Goal: Transaction & Acquisition: Purchase product/service

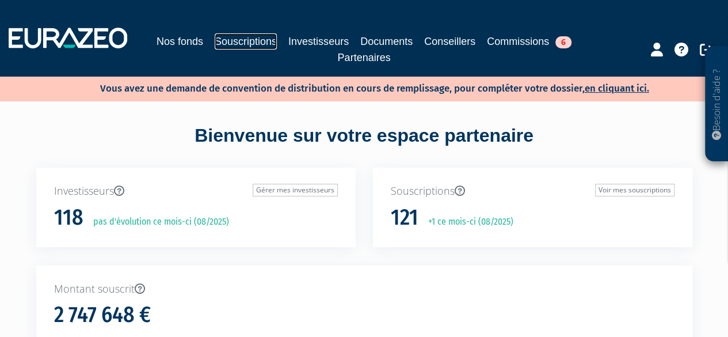
click at [260, 38] on link "Souscriptions" at bounding box center [246, 41] width 62 height 16
click at [246, 33] on link "Souscriptions" at bounding box center [246, 41] width 62 height 16
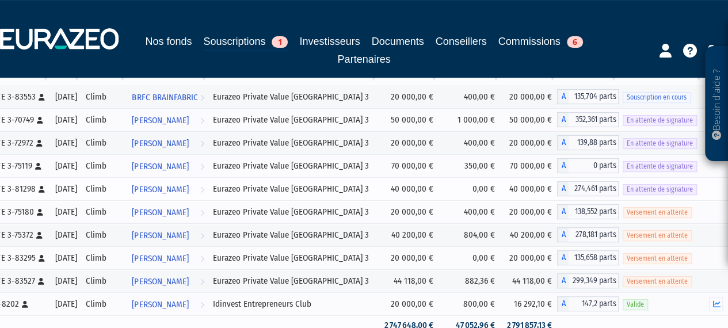
scroll to position [173, 0]
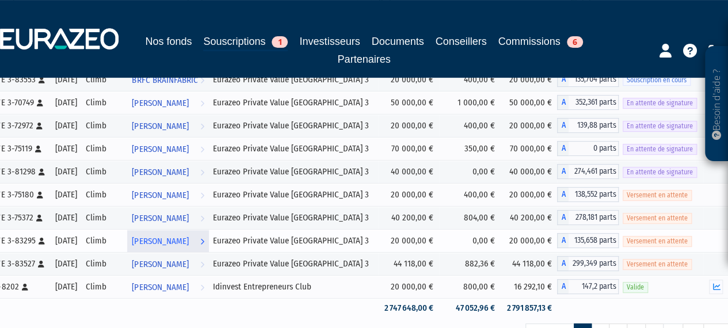
click at [188, 241] on span "[PERSON_NAME]" at bounding box center [160, 241] width 56 height 21
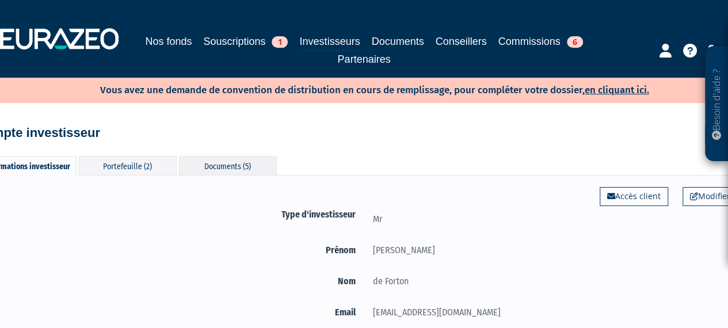
click at [219, 158] on div "Documents (5)" at bounding box center [228, 165] width 98 height 19
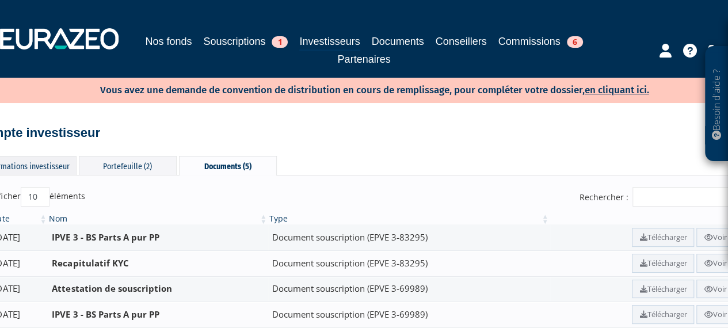
click at [43, 164] on div "Informations investisseur" at bounding box center [28, 165] width 98 height 19
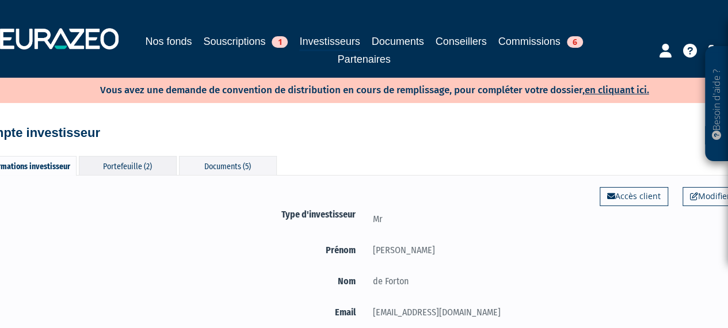
click at [144, 166] on div "Portefeuille (2)" at bounding box center [128, 165] width 98 height 19
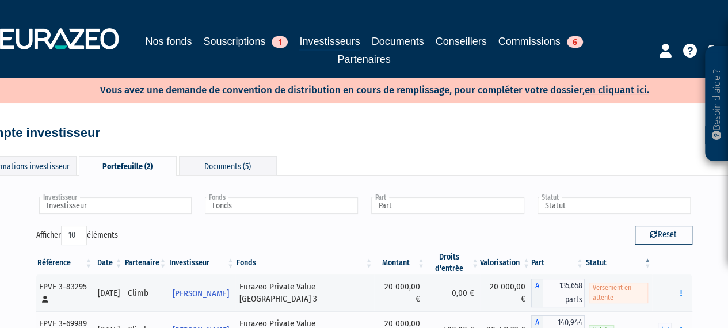
scroll to position [58, 0]
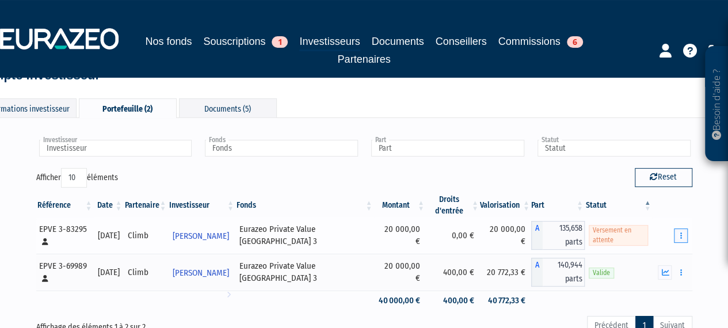
click at [681, 234] on icon "button" at bounding box center [681, 235] width 2 height 7
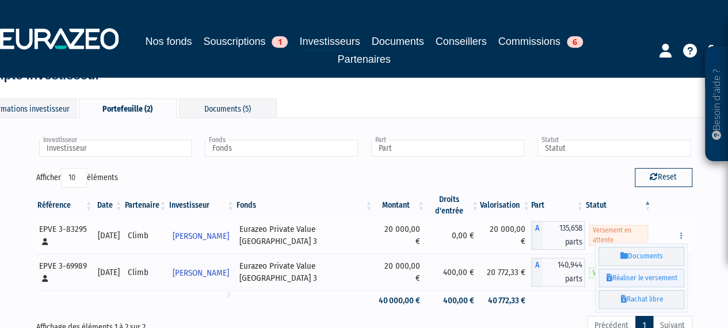
click at [643, 270] on link "Réaliser le versement" at bounding box center [641, 278] width 86 height 19
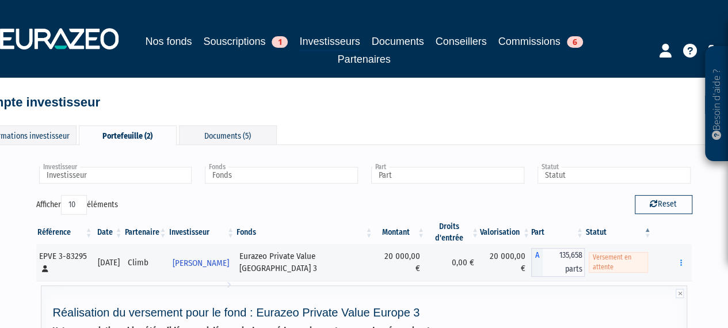
scroll to position [0, 0]
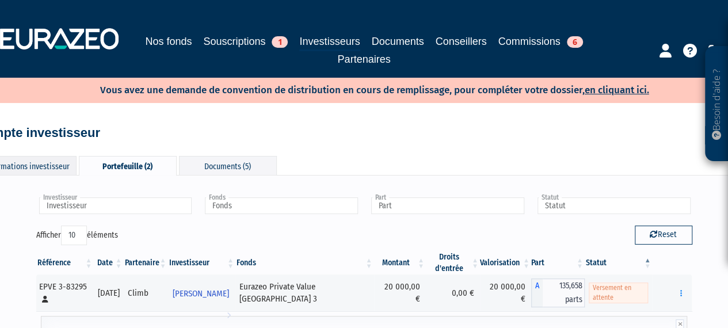
click at [40, 158] on div "Informations investisseur" at bounding box center [28, 165] width 98 height 19
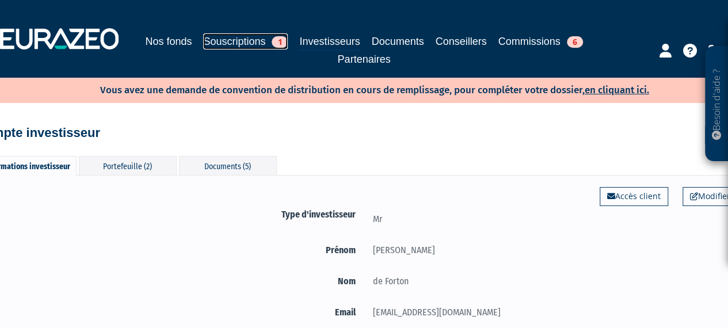
click at [268, 45] on link "Souscriptions 1" at bounding box center [245, 41] width 85 height 16
